Goal: Task Accomplishment & Management: Manage account settings

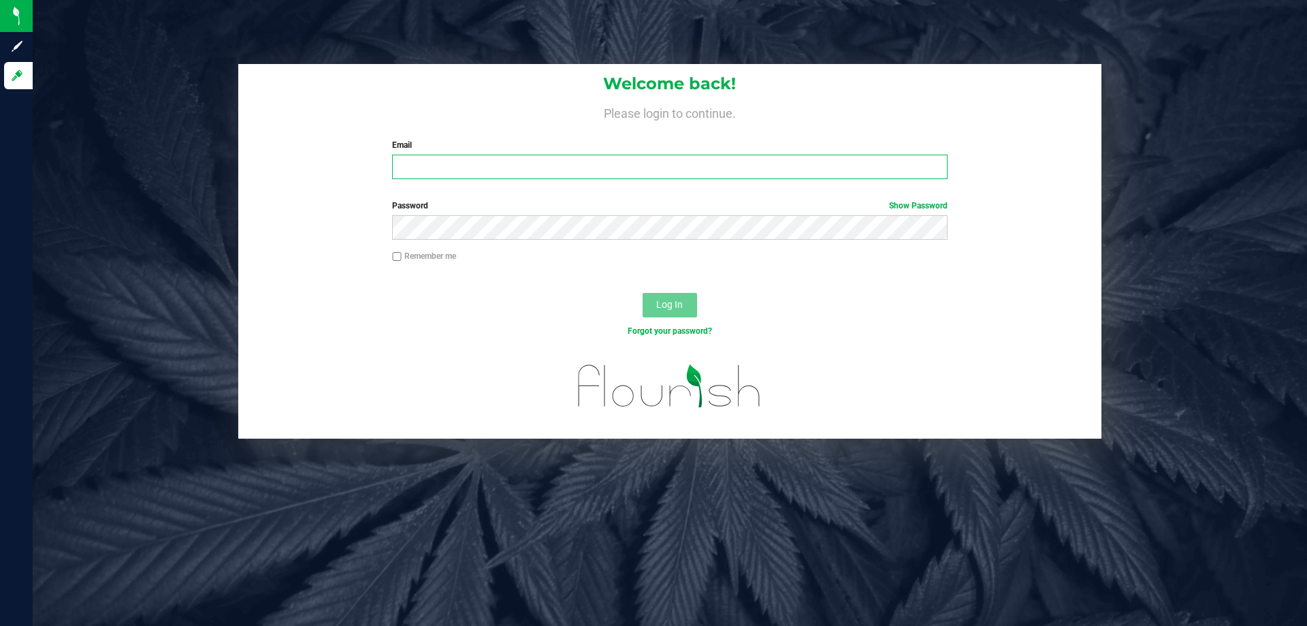
click at [520, 170] on input "Email" at bounding box center [669, 167] width 555 height 25
type input "[EMAIL_ADDRESS][DOMAIN_NAME]"
click at [643, 293] on button "Log In" at bounding box center [670, 305] width 54 height 25
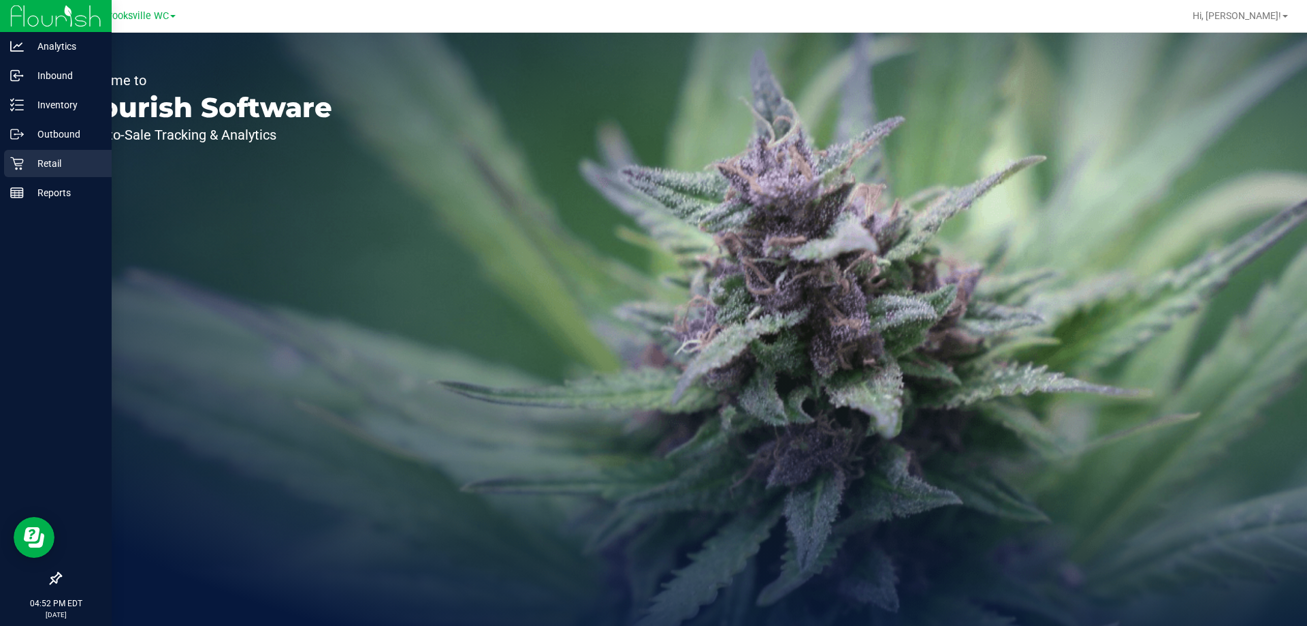
click at [51, 167] on p "Retail" at bounding box center [65, 163] width 82 height 16
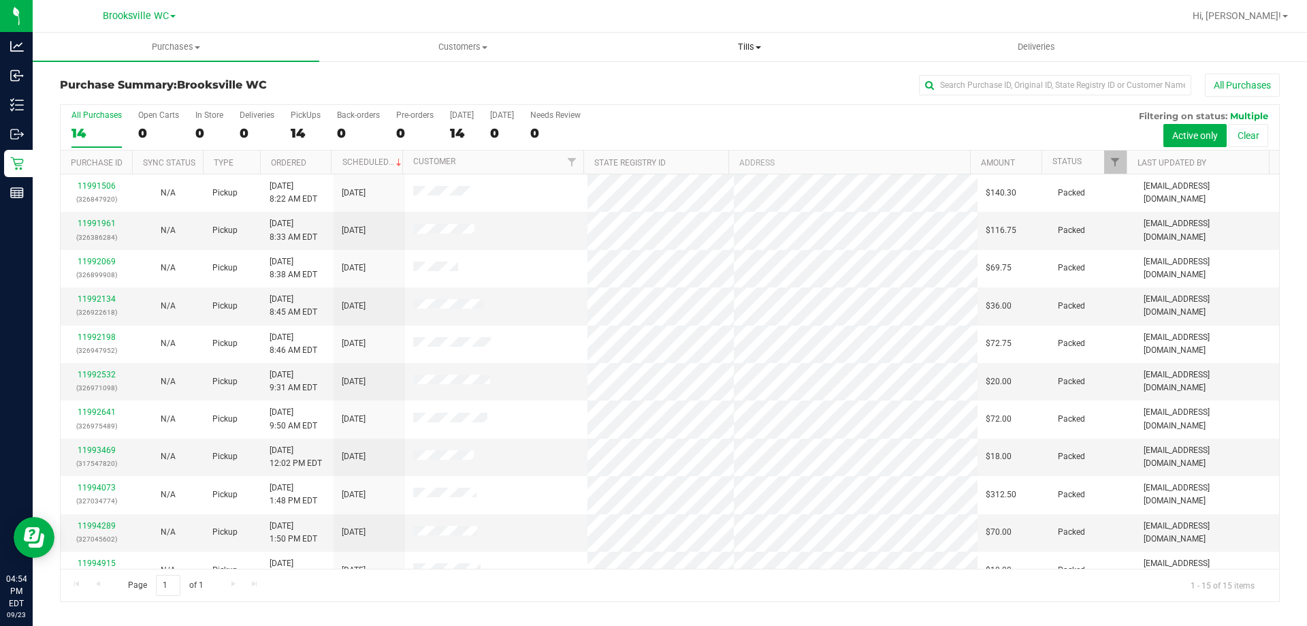
click at [738, 42] on span "Tills" at bounding box center [749, 47] width 285 height 12
click at [721, 86] on li "Manage tills" at bounding box center [749, 82] width 287 height 16
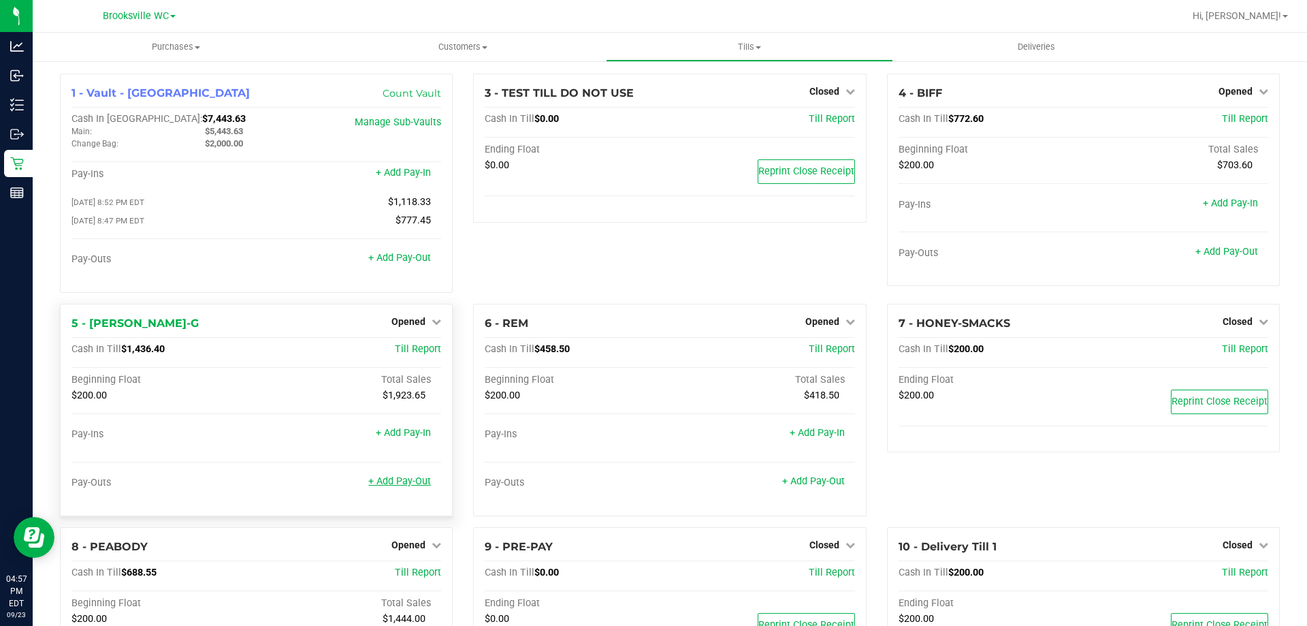
click at [400, 481] on link "+ Add Pay-Out" at bounding box center [399, 481] width 63 height 12
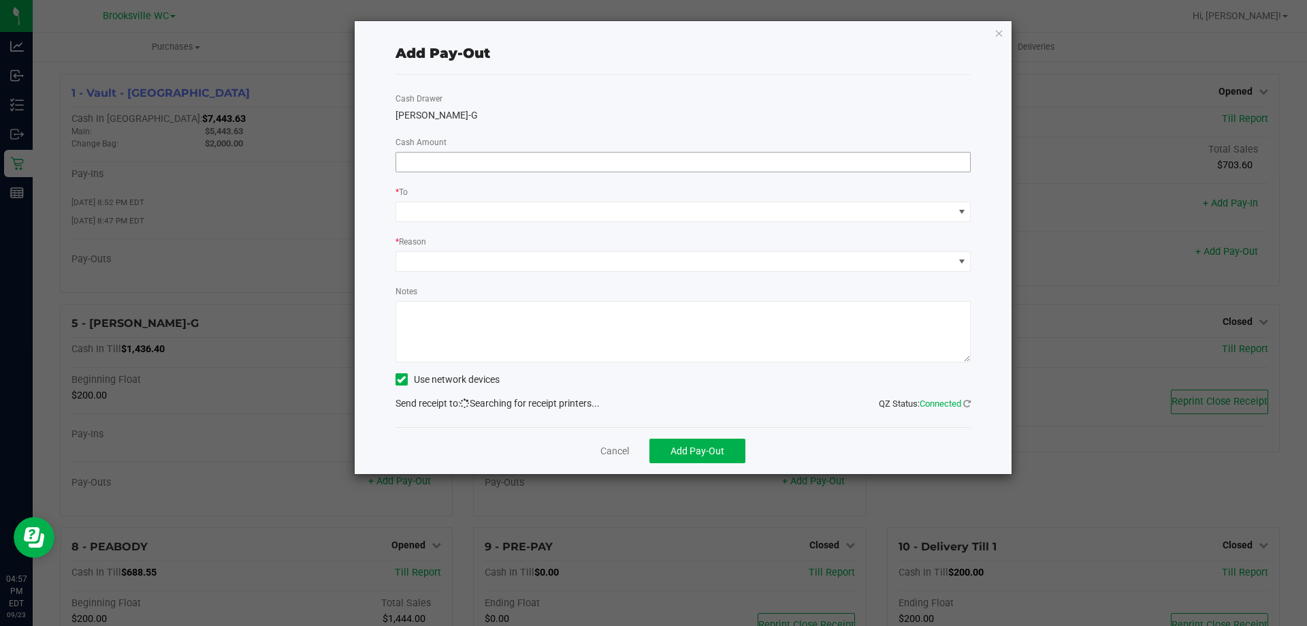
click at [631, 166] on input at bounding box center [683, 161] width 575 height 19
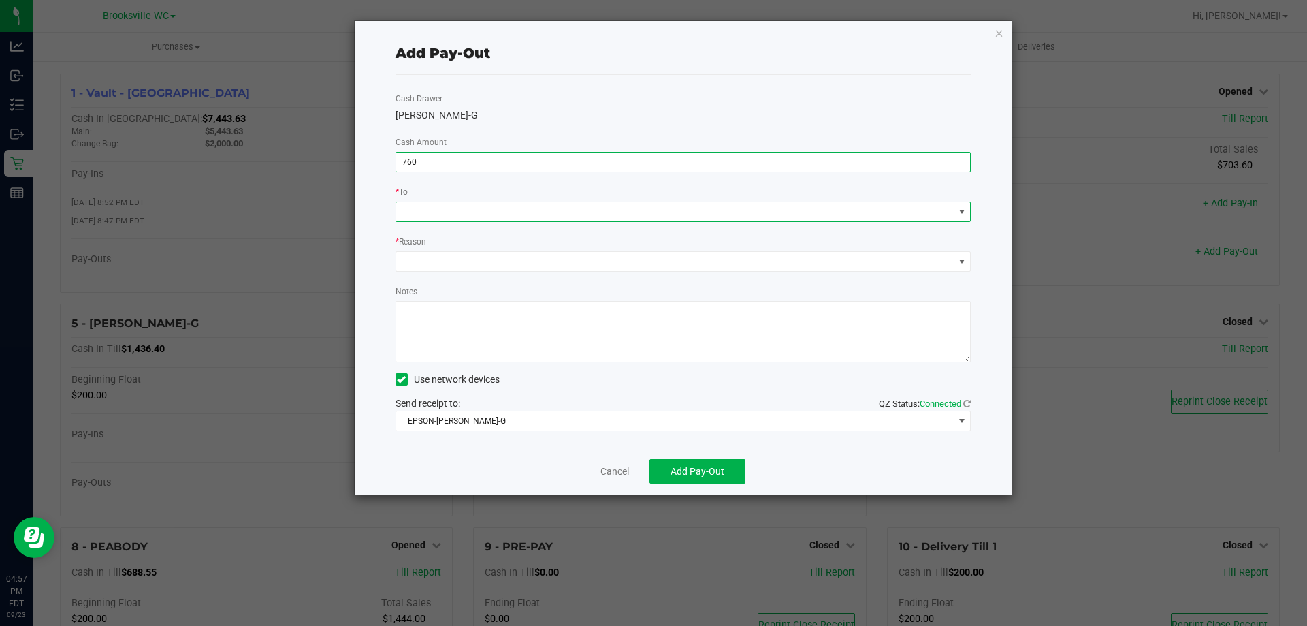
type input "$760.00"
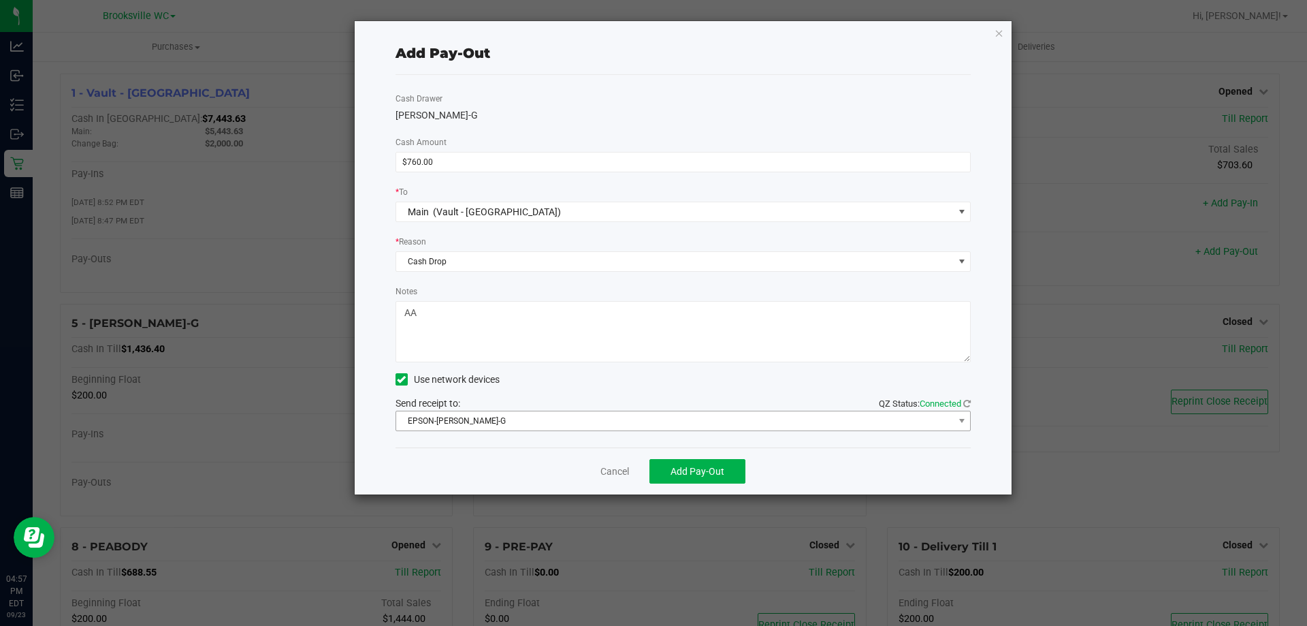
type textarea "AA"
click at [672, 423] on span "EPSON-[PERSON_NAME]-G" at bounding box center [675, 420] width 558 height 19
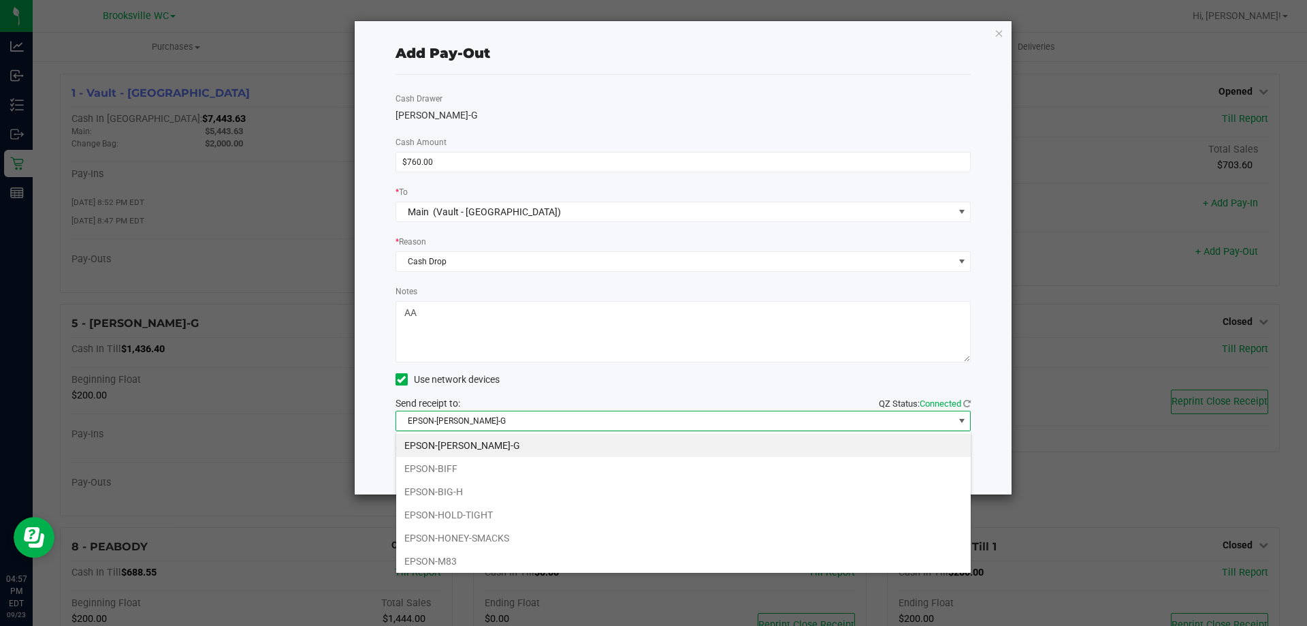
scroll to position [118, 0]
click at [558, 562] on li "EPSON-SMEE" at bounding box center [683, 558] width 575 height 23
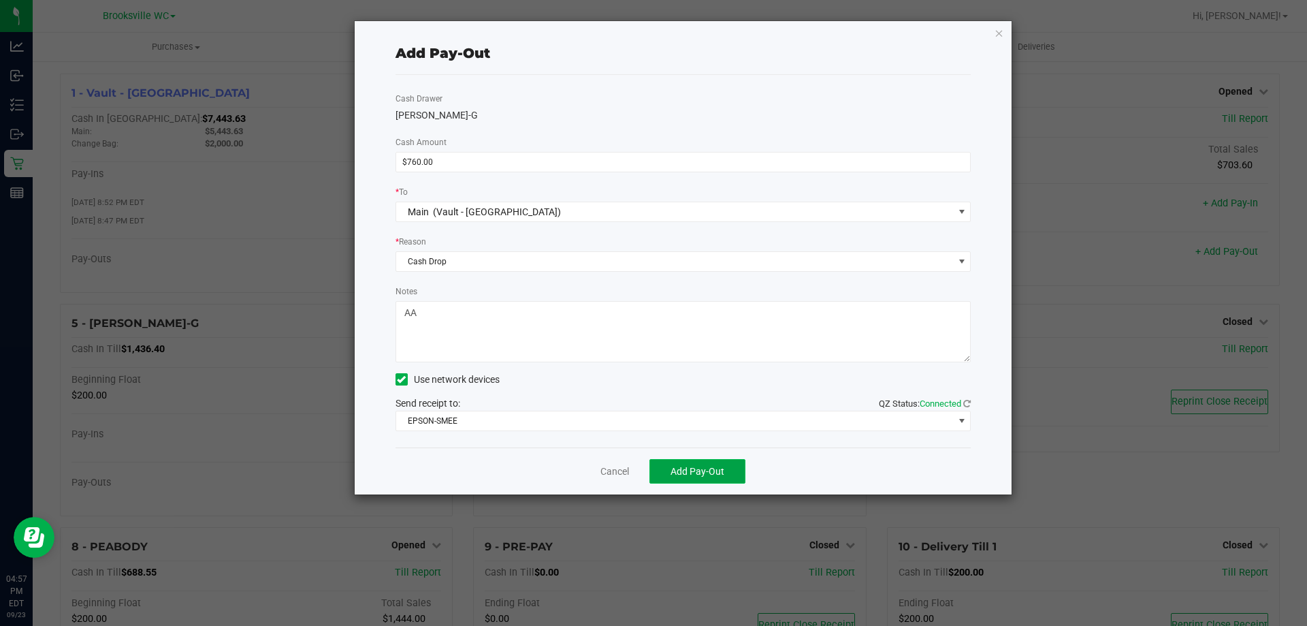
click at [686, 472] on span "Add Pay-Out" at bounding box center [698, 471] width 54 height 11
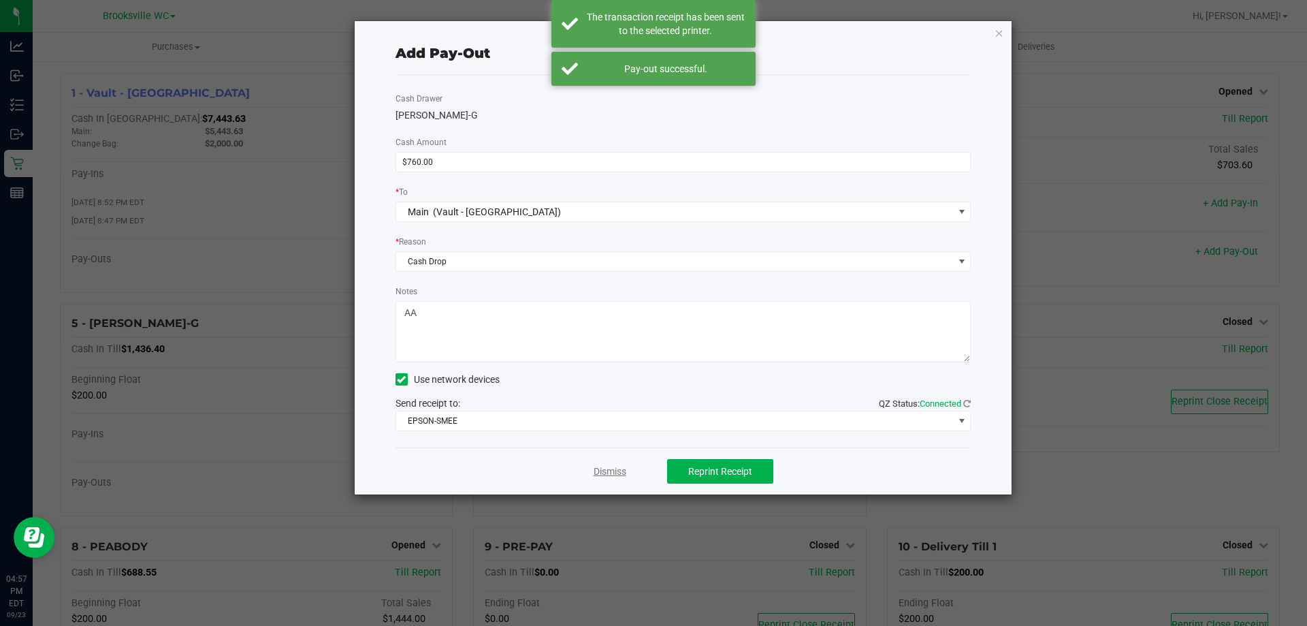
click at [607, 474] on link "Dismiss" at bounding box center [610, 471] width 33 height 14
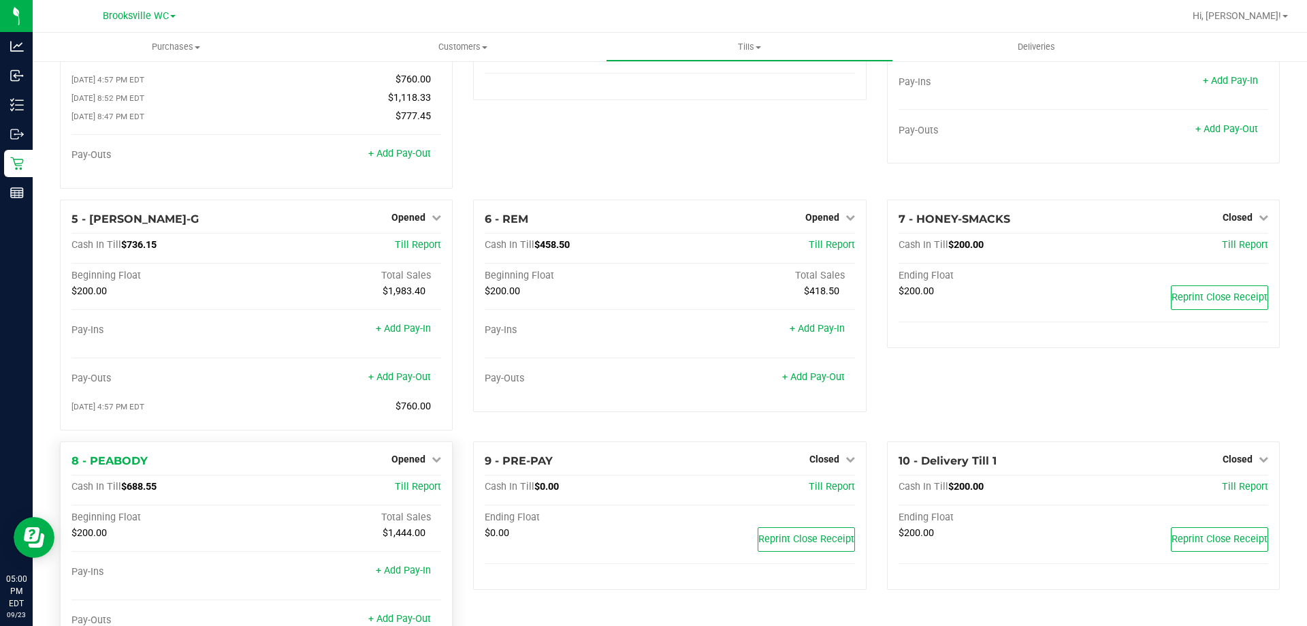
scroll to position [179, 0]
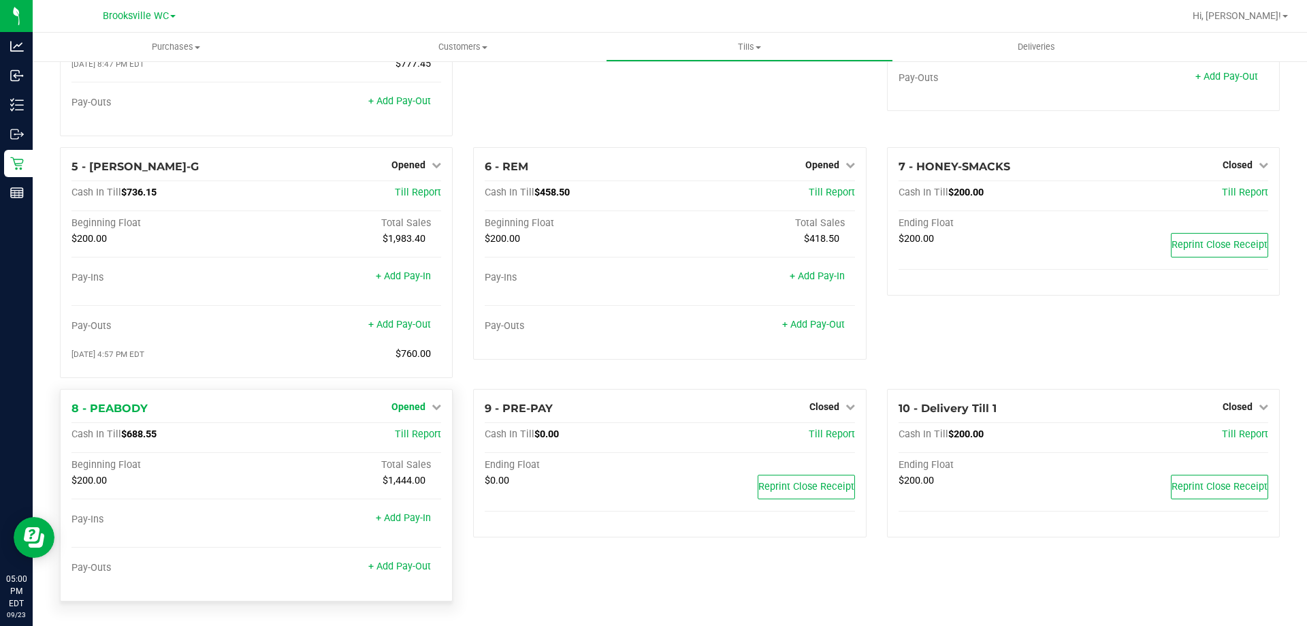
click at [408, 407] on span "Opened" at bounding box center [408, 406] width 34 height 11
click at [404, 436] on link "Close Till" at bounding box center [410, 434] width 37 height 11
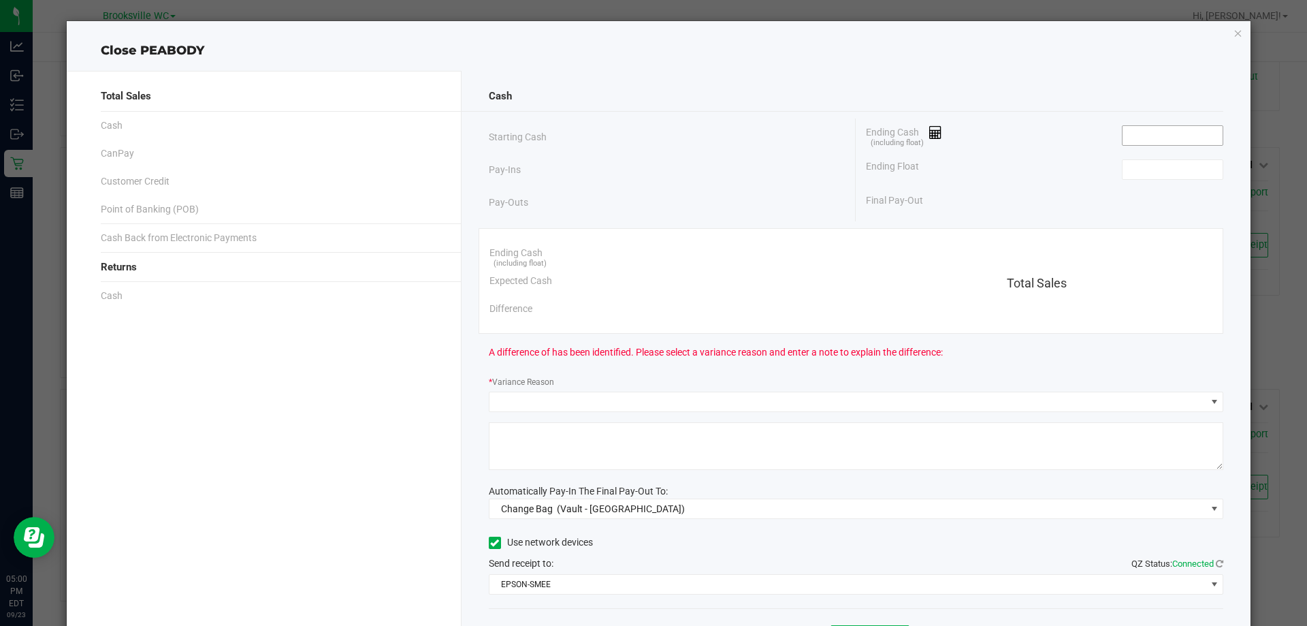
click at [1172, 147] on div "Ending Cash (including float)" at bounding box center [1044, 135] width 357 height 34
click at [1168, 133] on input at bounding box center [1173, 135] width 100 height 19
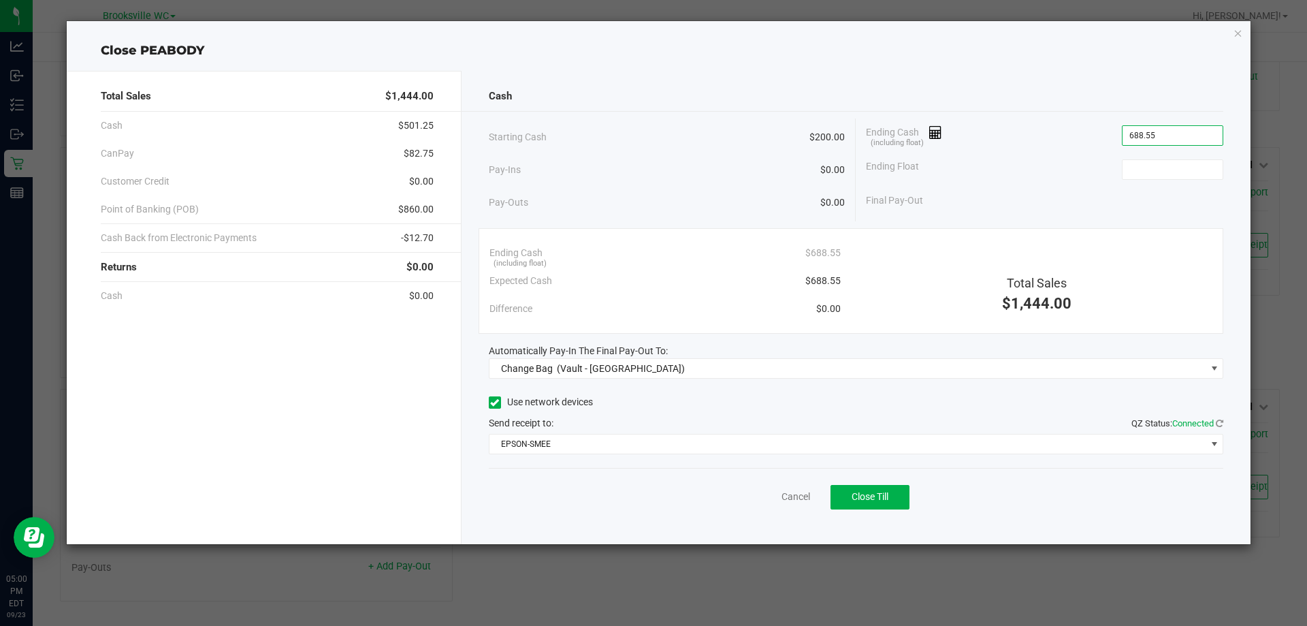
type input "$688.55"
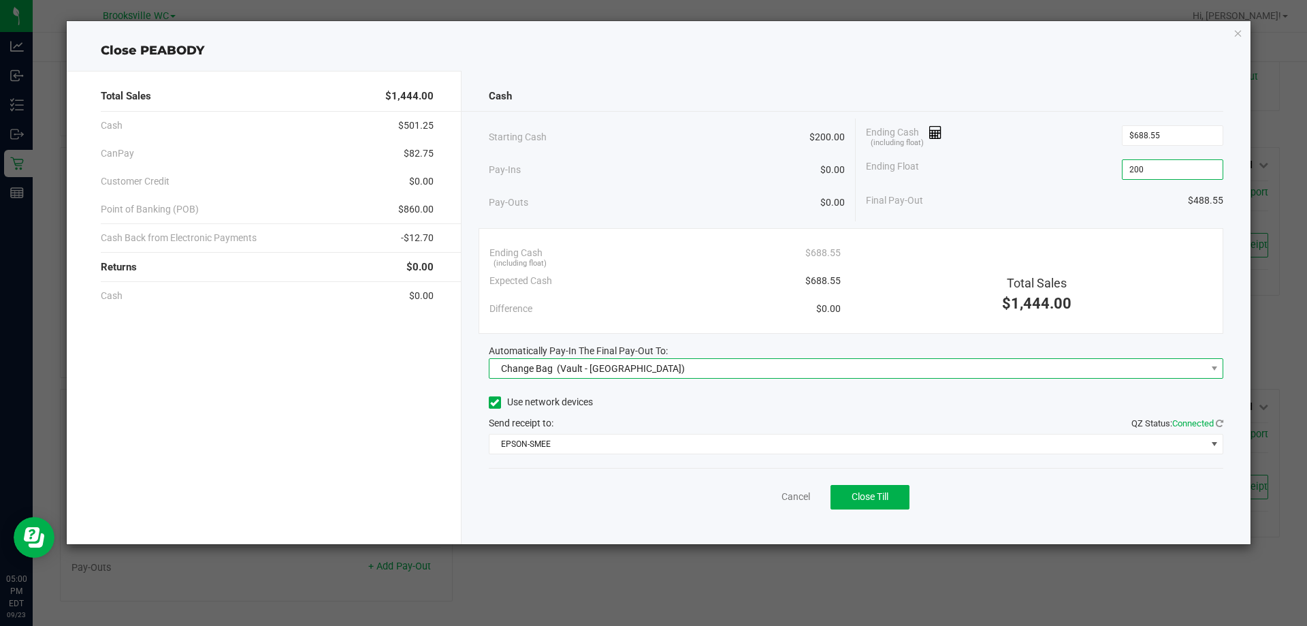
type input "$200.00"
click at [780, 372] on span "Change Bag (Vault - [GEOGRAPHIC_DATA])" at bounding box center [847, 368] width 717 height 19
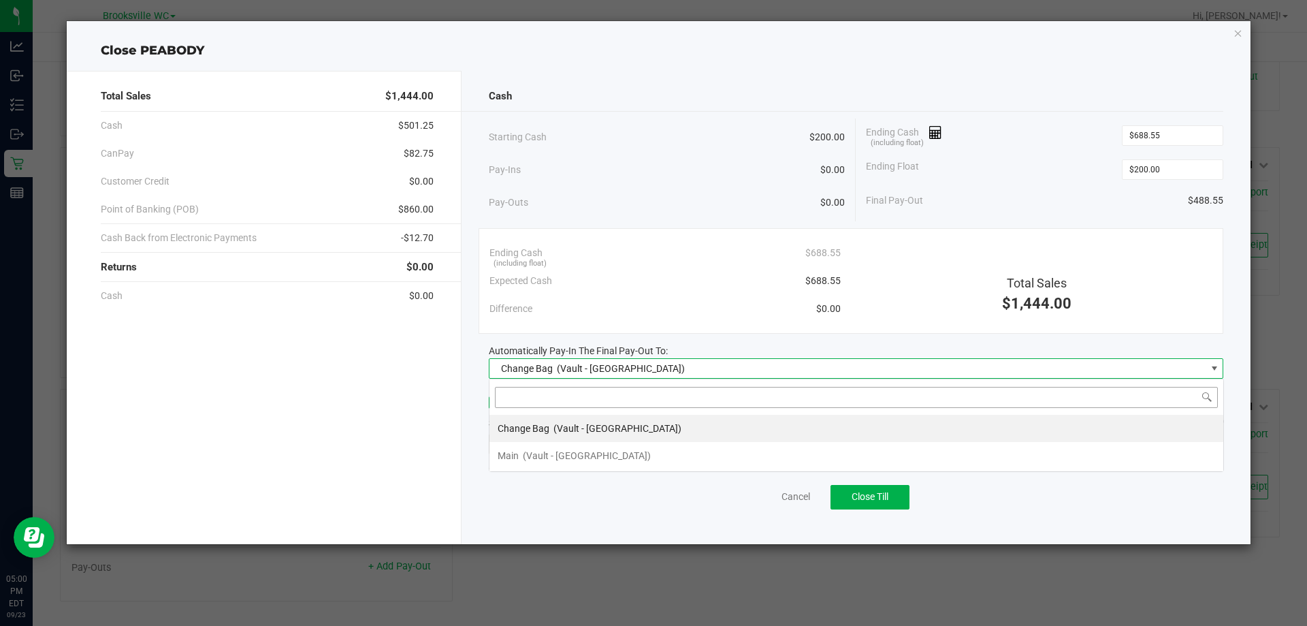
scroll to position [20, 735]
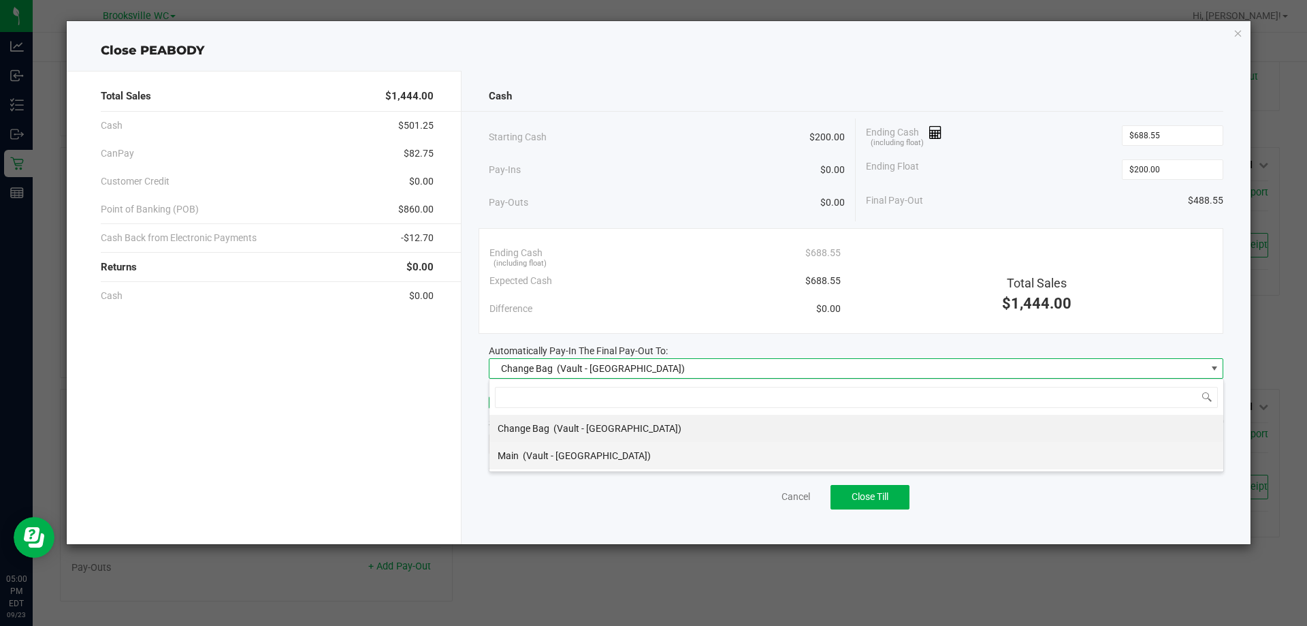
click at [604, 451] on span "(Vault - [GEOGRAPHIC_DATA])" at bounding box center [587, 455] width 128 height 11
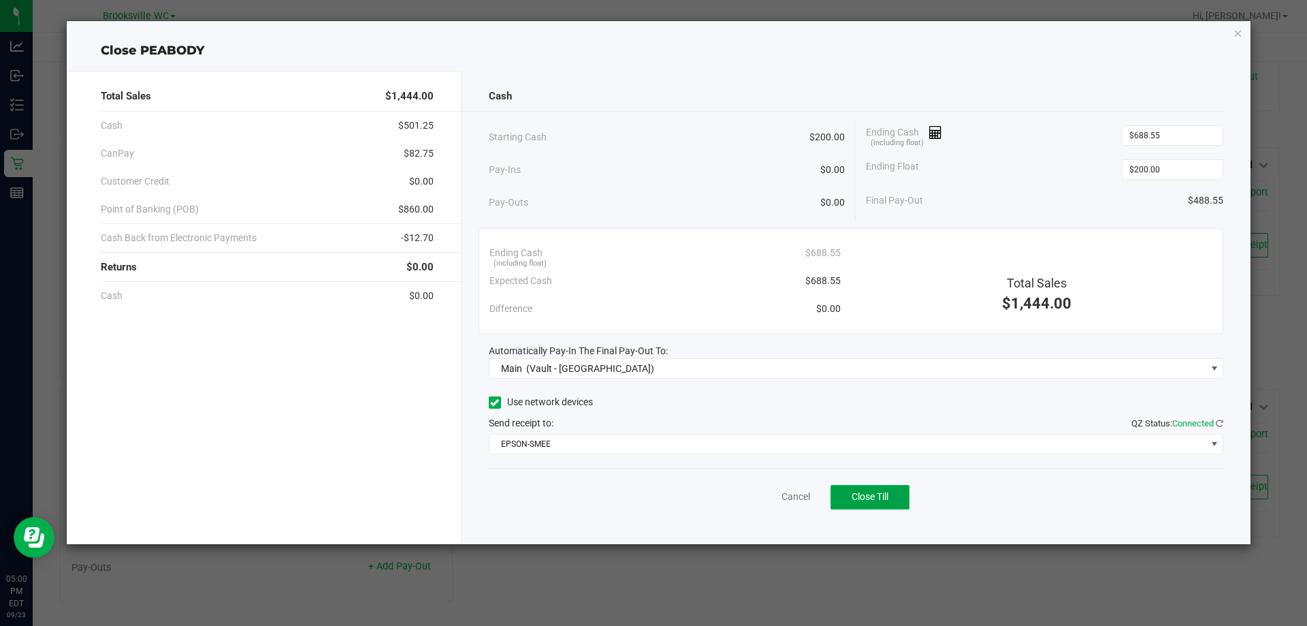
click at [861, 498] on span "Close Till" at bounding box center [870, 496] width 37 height 11
click at [758, 499] on link "Dismiss" at bounding box center [765, 496] width 33 height 14
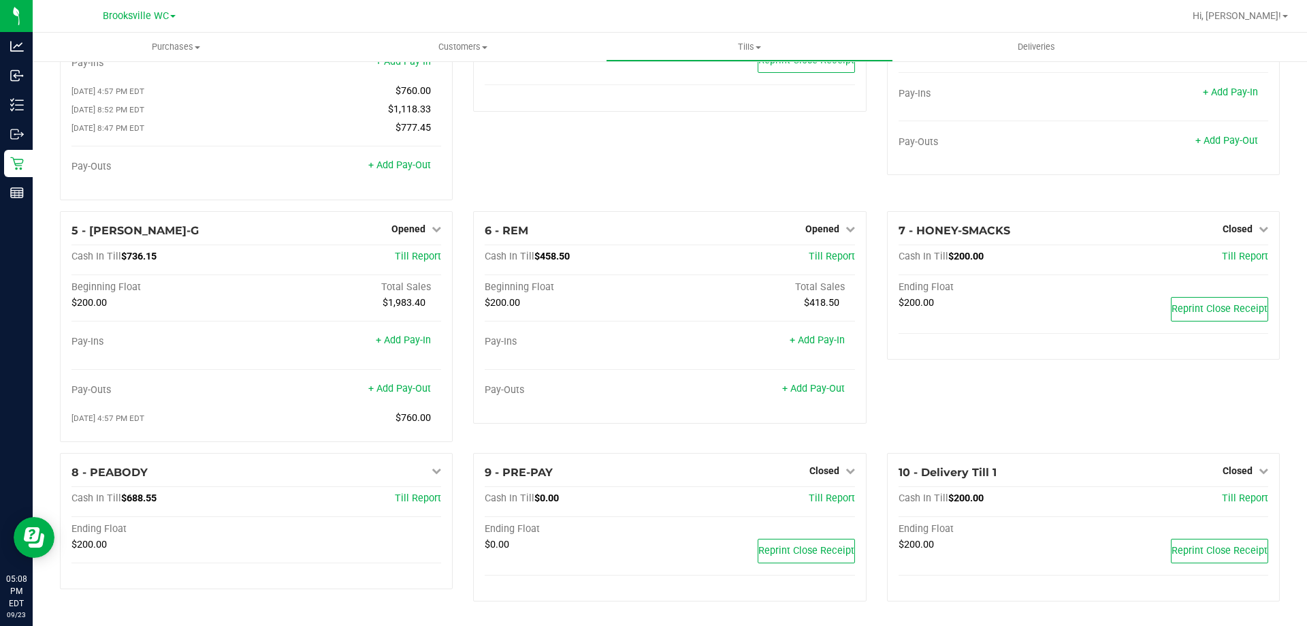
scroll to position [115, 0]
